Goal: Transaction & Acquisition: Purchase product/service

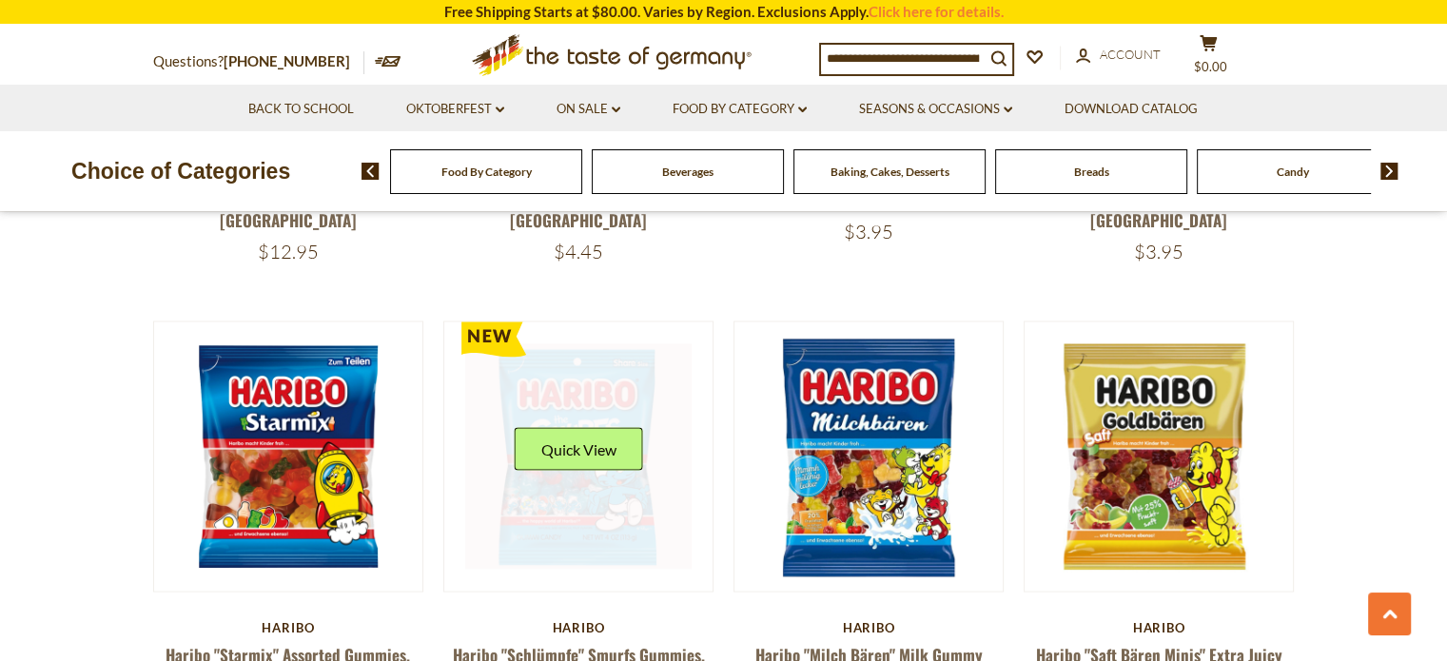
scroll to position [3313, 0]
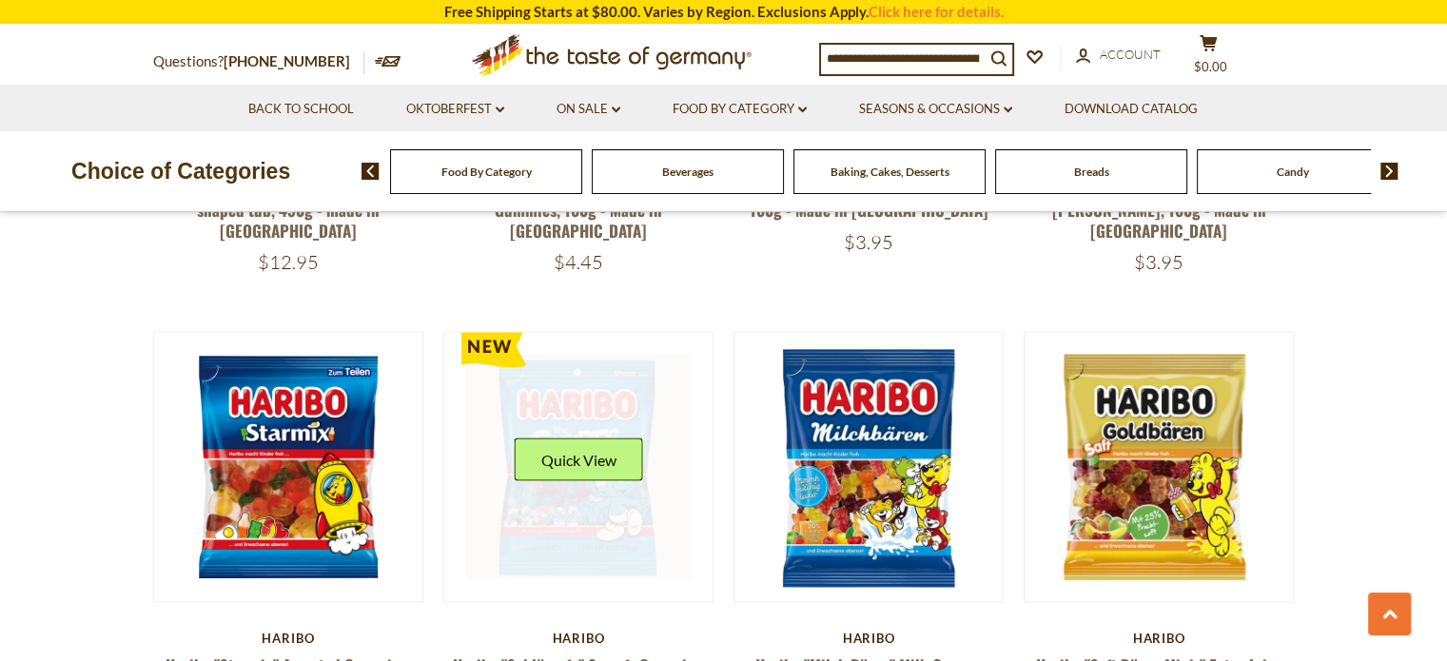
click at [591, 456] on link at bounding box center [578, 467] width 226 height 226
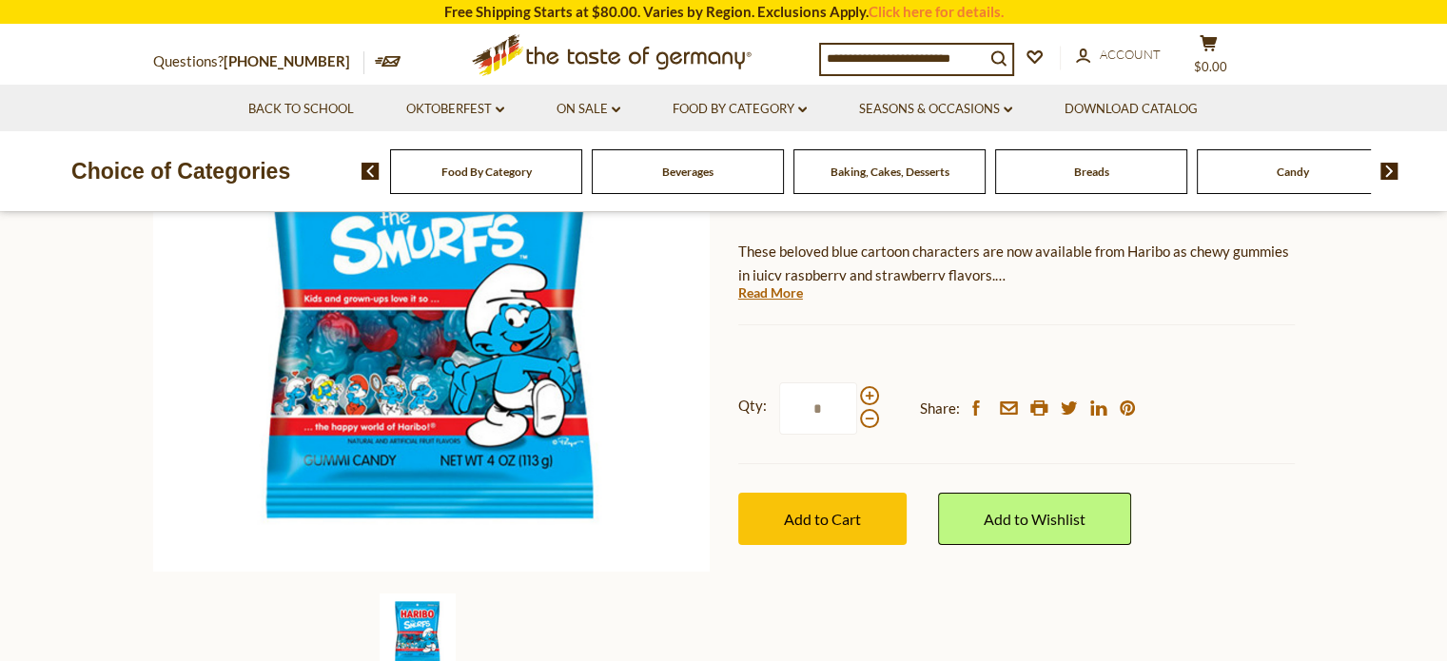
scroll to position [308, 0]
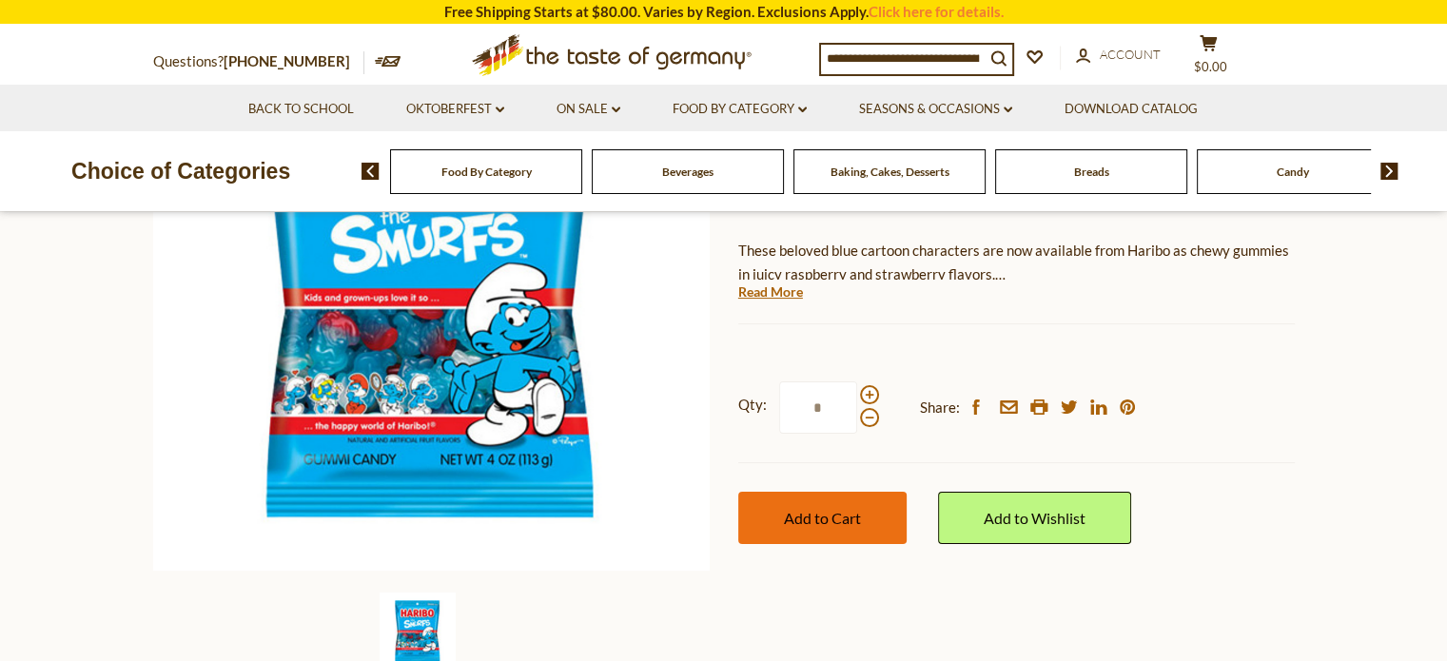
click at [833, 510] on span "Add to Cart" at bounding box center [822, 518] width 77 height 18
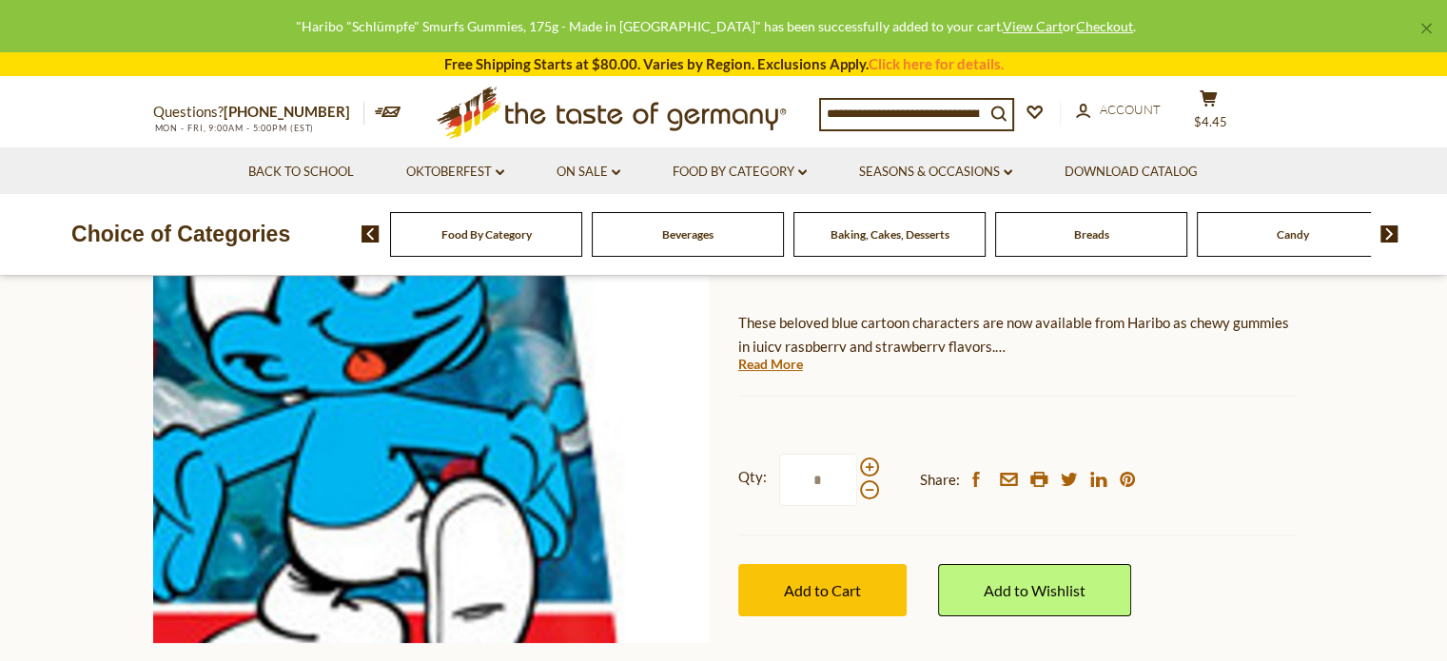
scroll to position [0, 0]
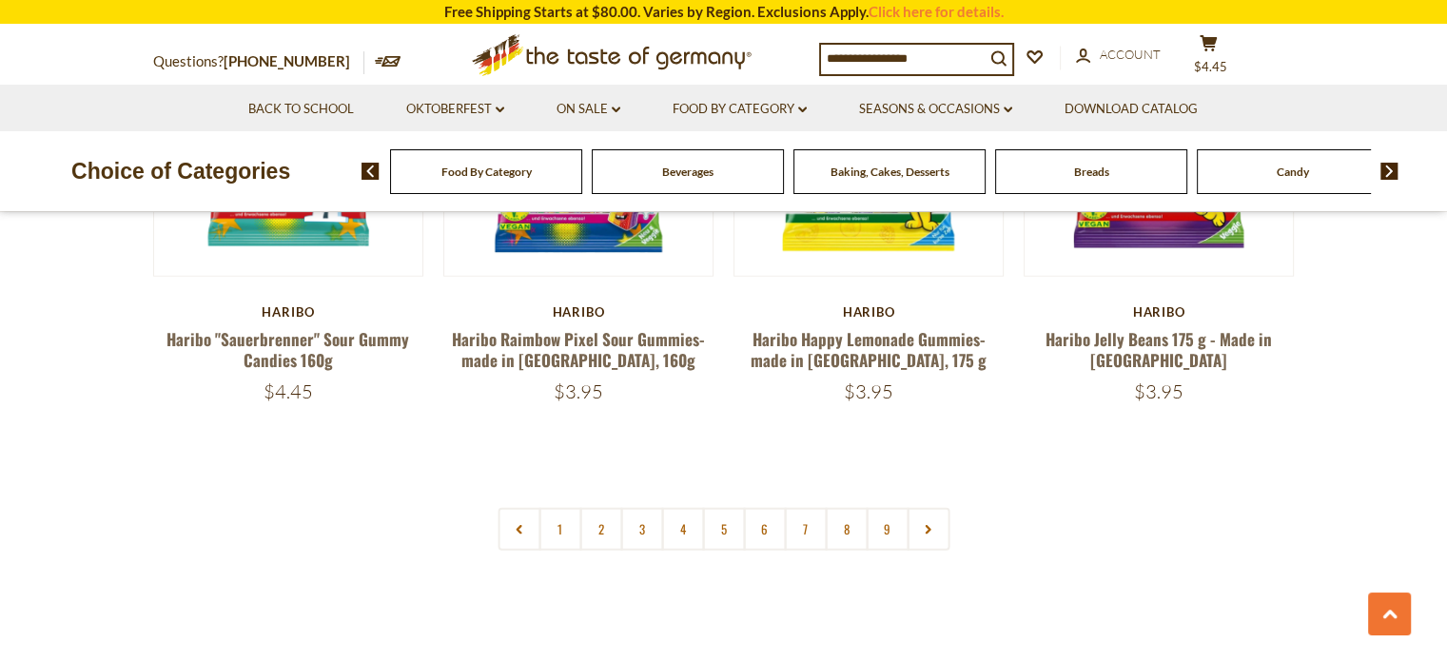
scroll to position [4587, 0]
click at [905, 72] on div "search_icon" at bounding box center [916, 59] width 195 height 33
click at [876, 51] on input at bounding box center [903, 58] width 164 height 27
type input "******"
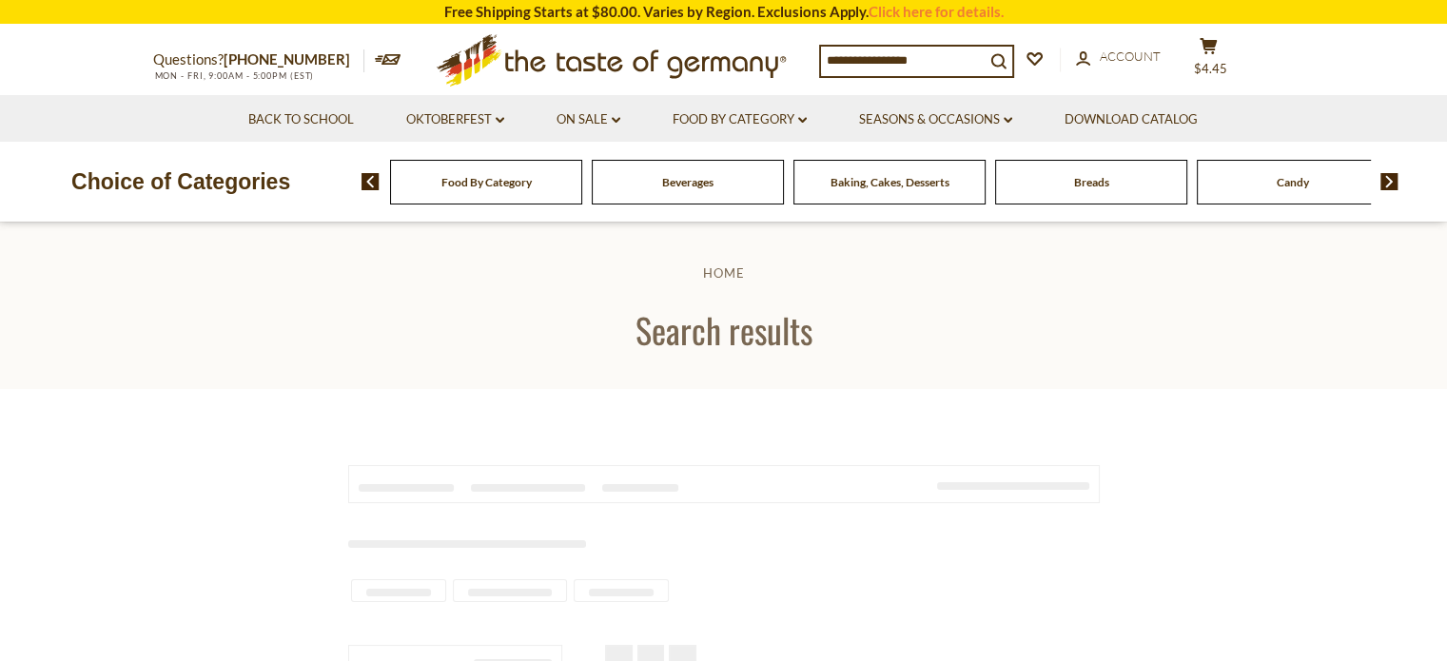
type input "******"
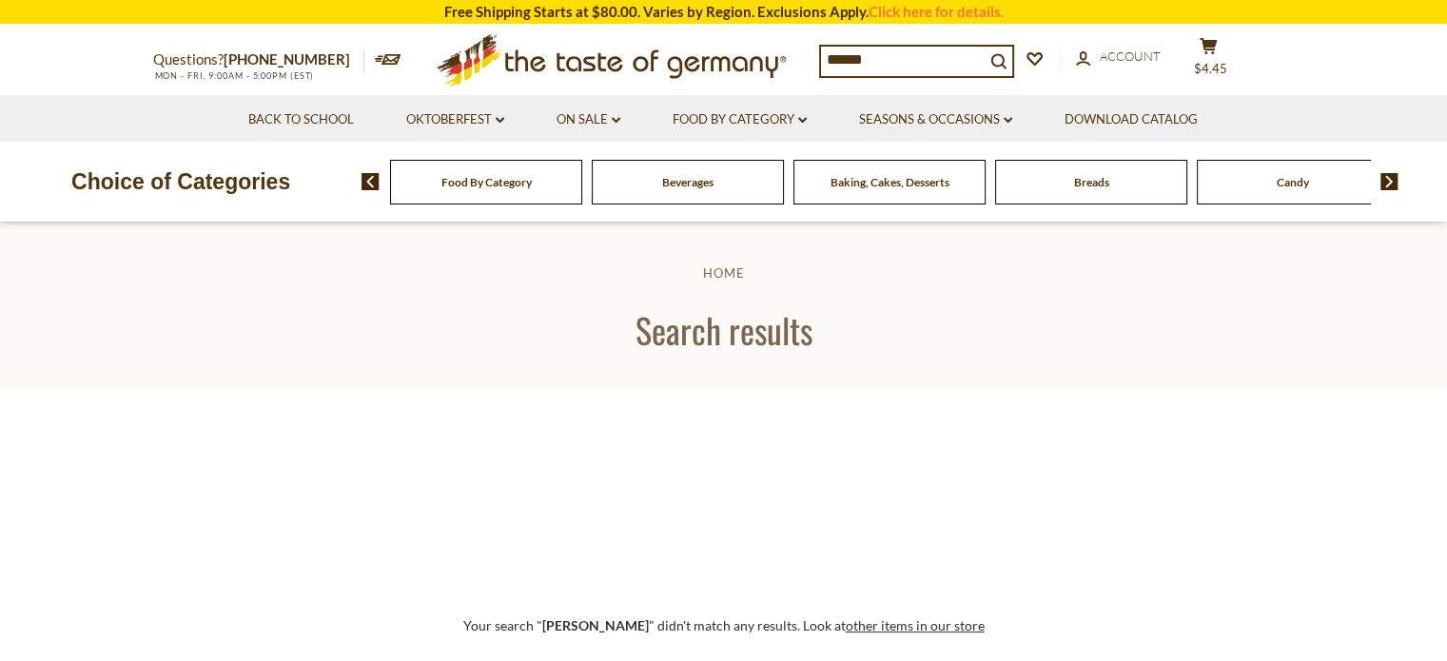
click at [872, 175] on span "Baking, Cakes, Desserts" at bounding box center [890, 182] width 119 height 14
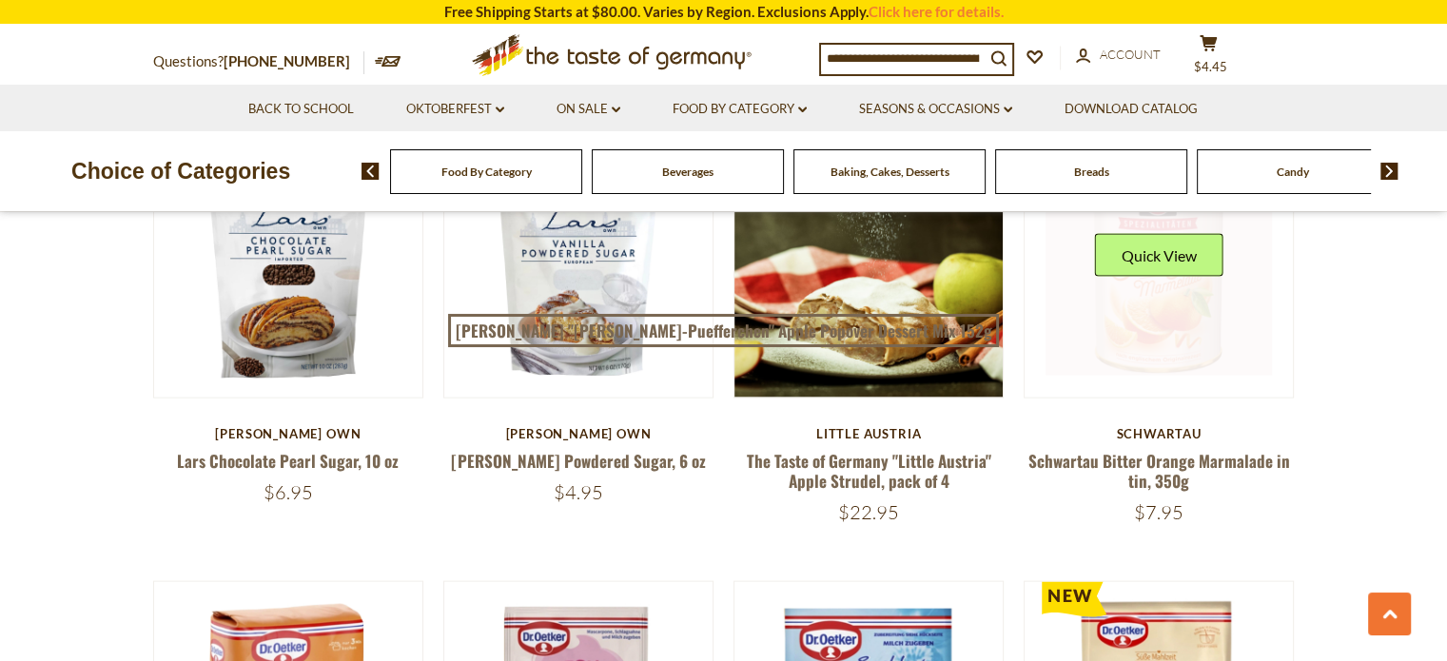
scroll to position [3953, 0]
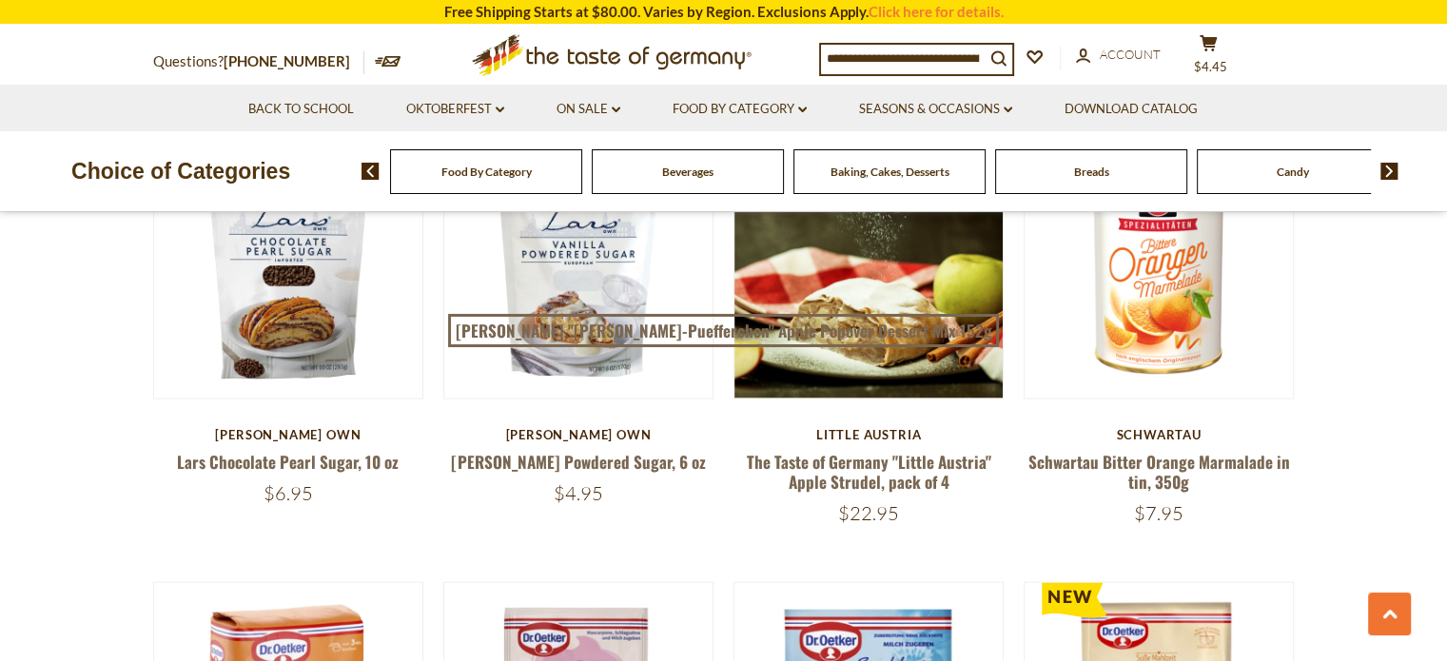
click at [582, 172] on div "Candy" at bounding box center [486, 171] width 192 height 45
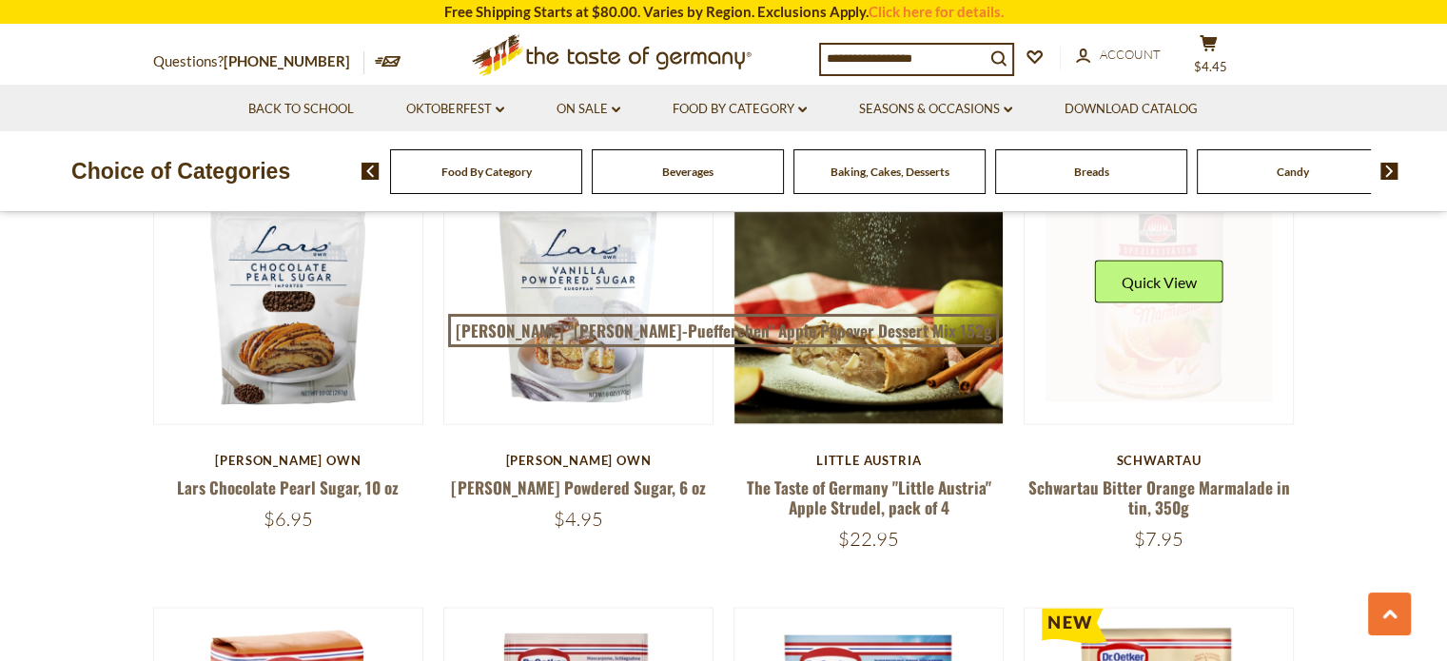
scroll to position [3927, 0]
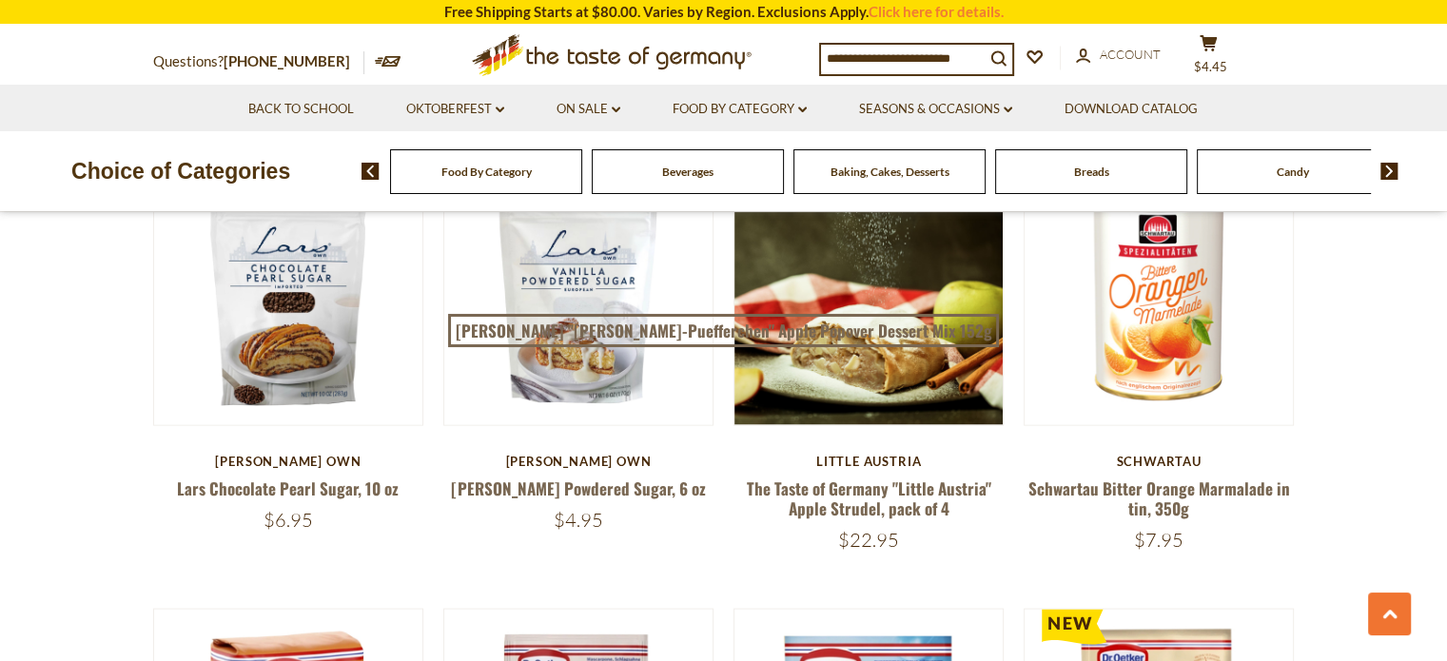
click at [582, 156] on div "Candy" at bounding box center [486, 171] width 192 height 45
click at [1388, 178] on img at bounding box center [1390, 171] width 18 height 17
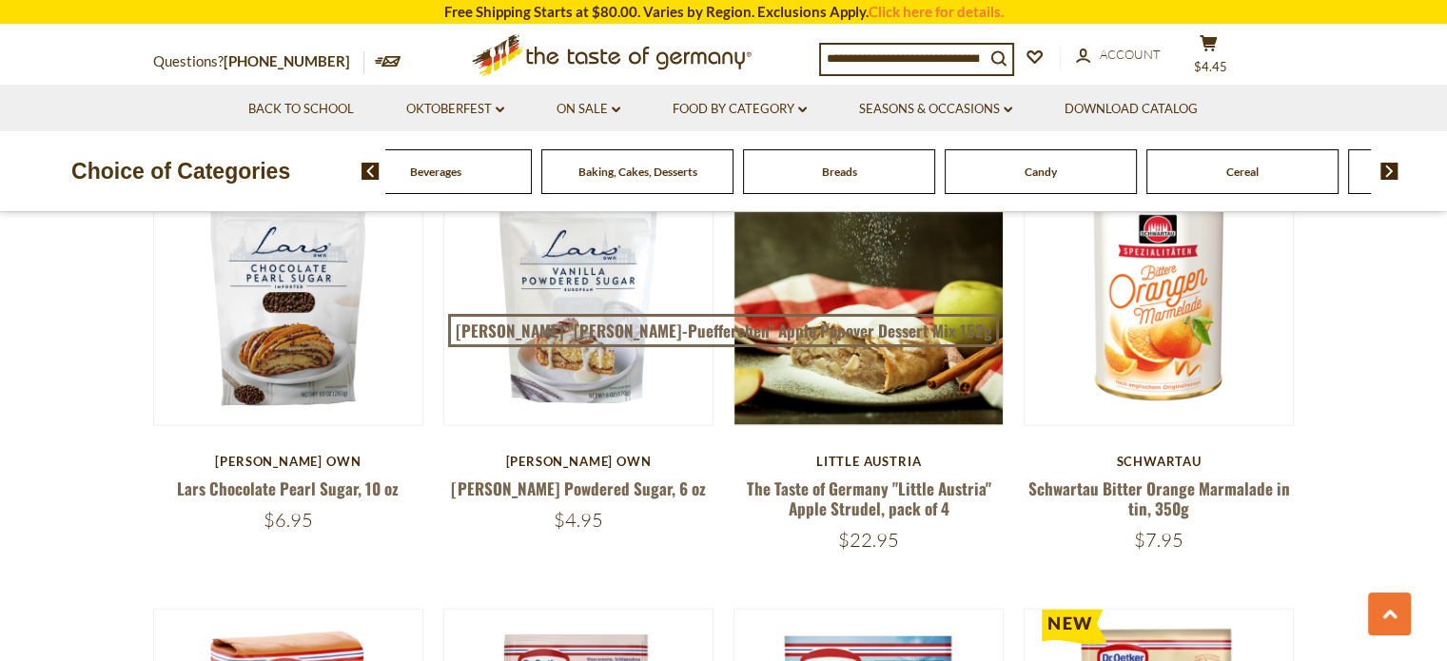
click at [330, 179] on div "Candy" at bounding box center [234, 171] width 192 height 45
